Goal: Navigation & Orientation: Understand site structure

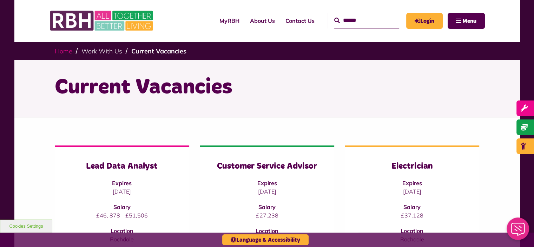
click at [63, 49] on link "Home" at bounding box center [64, 51] width 18 height 8
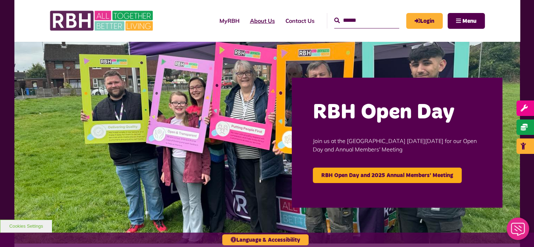
click at [261, 19] on link "About Us" at bounding box center [262, 20] width 35 height 19
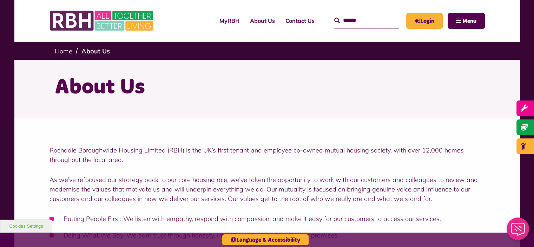
drag, startPoint x: 531, startPoint y: 33, endPoint x: 537, endPoint y: 46, distance: 14.8
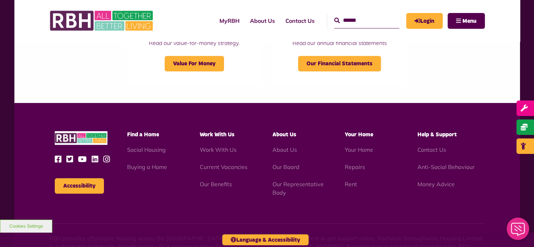
scroll to position [785, 0]
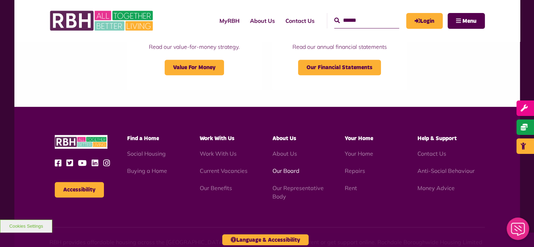
click at [287, 170] on link "Our Board" at bounding box center [285, 170] width 27 height 7
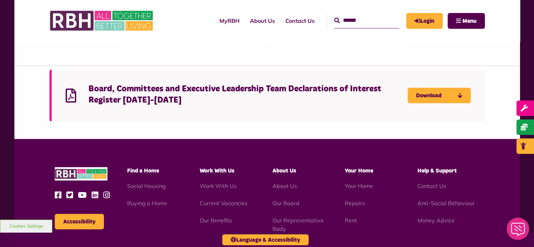
scroll to position [1767, 0]
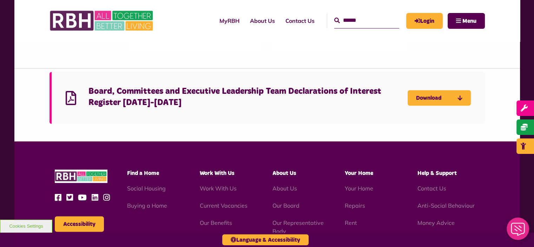
drag, startPoint x: 537, startPoint y: 240, endPoint x: 381, endPoint y: 228, distance: 156.4
click at [443, 219] on link "Money Advice" at bounding box center [436, 222] width 37 height 7
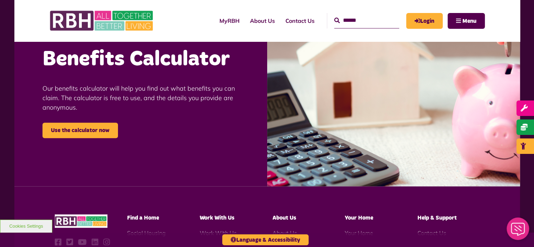
scroll to position [740, 0]
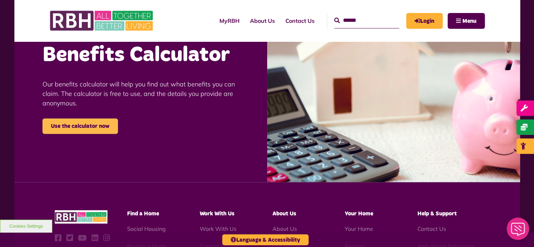
click at [98, 131] on link "Use the calculator now" at bounding box center [81, 125] width 76 height 15
